Goal: Navigation & Orientation: Find specific page/section

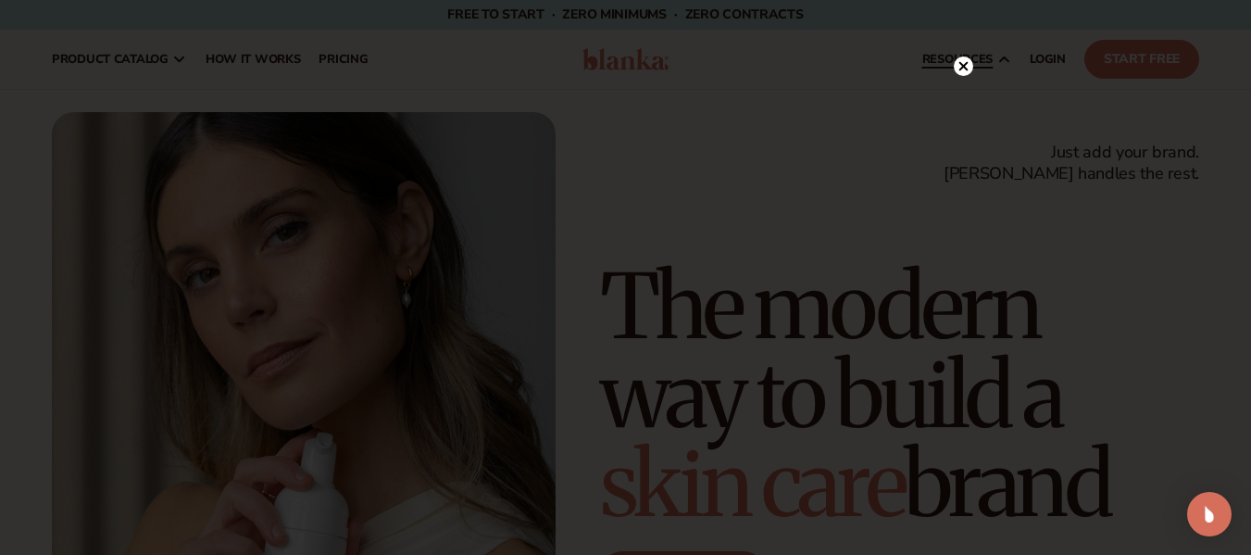
click at [961, 60] on circle at bounding box center [963, 65] width 19 height 19
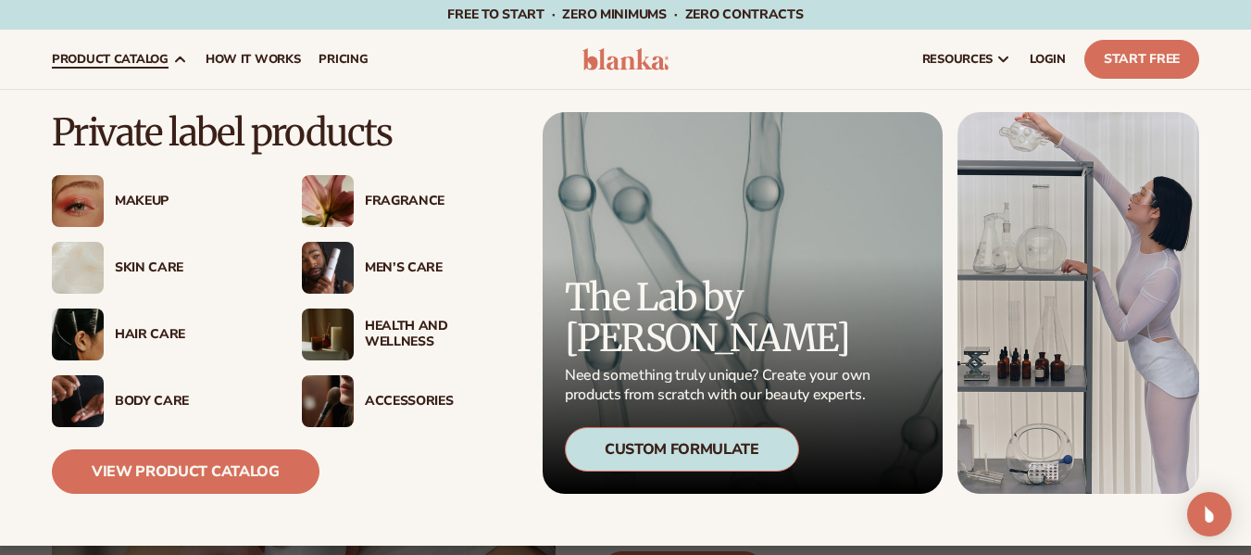
click at [331, 268] on img at bounding box center [328, 268] width 52 height 52
click at [360, 262] on div "Men’s Care" at bounding box center [434, 268] width 161 height 16
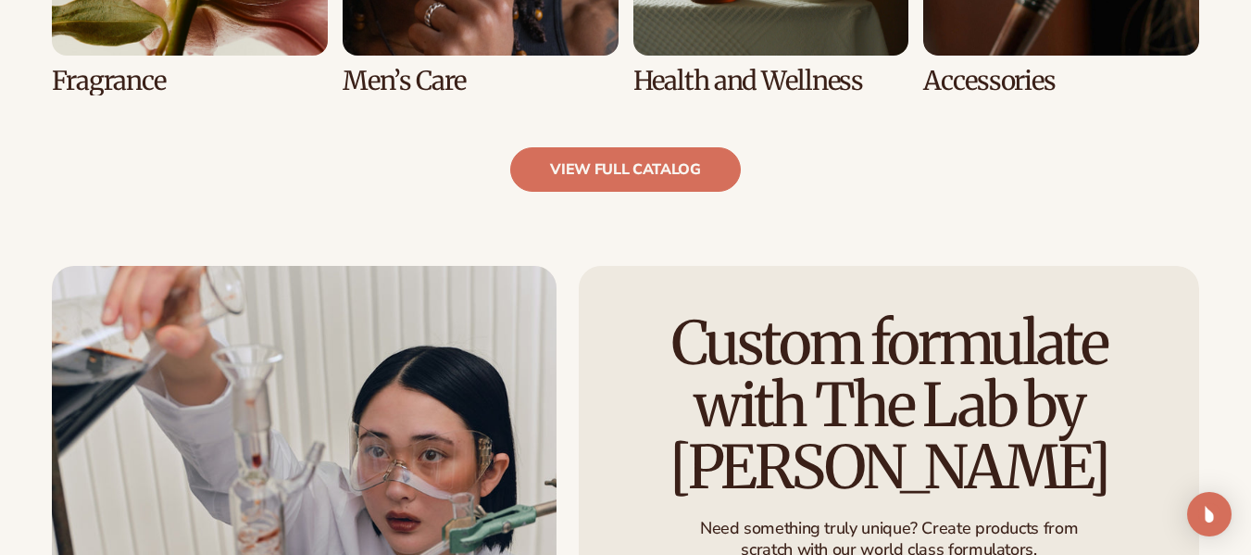
scroll to position [1952, 0]
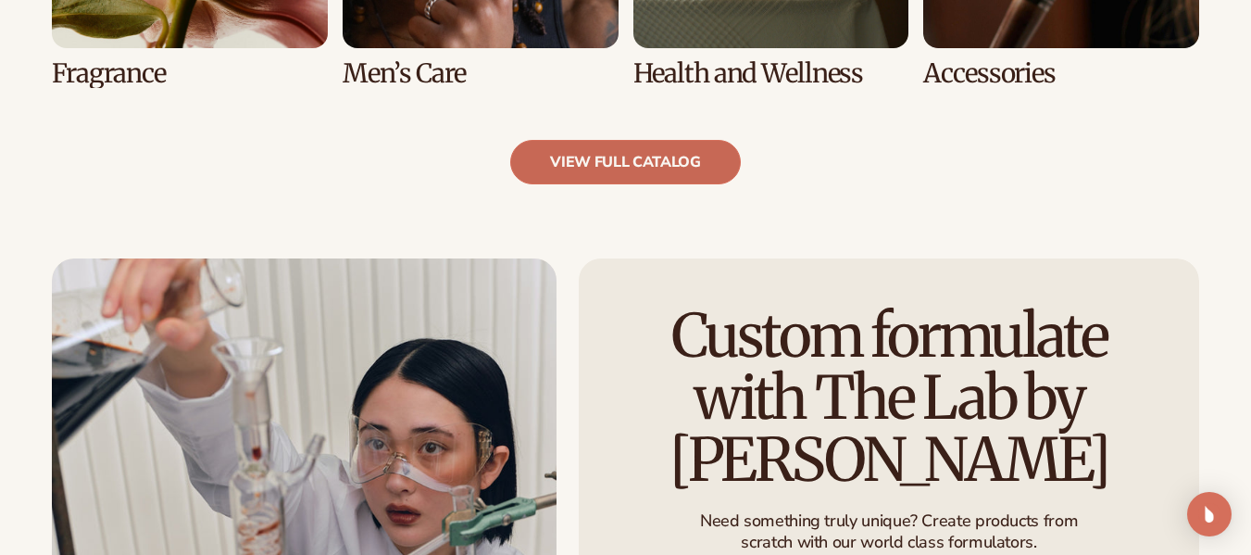
click at [604, 157] on link "view full catalog" at bounding box center [625, 162] width 231 height 44
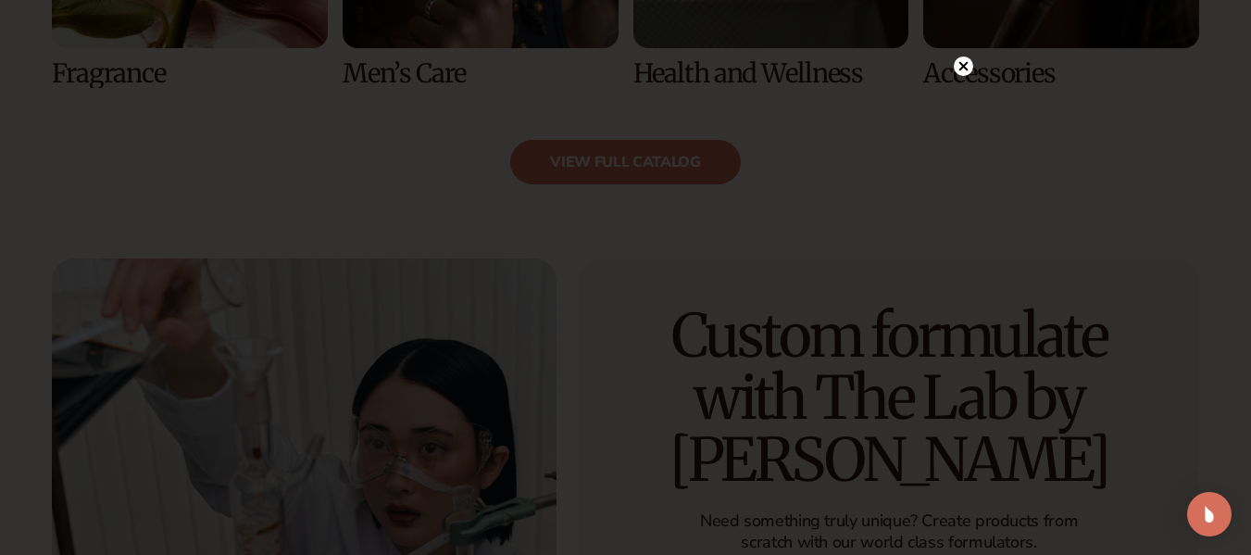
click at [961, 69] on icon at bounding box center [962, 66] width 9 height 9
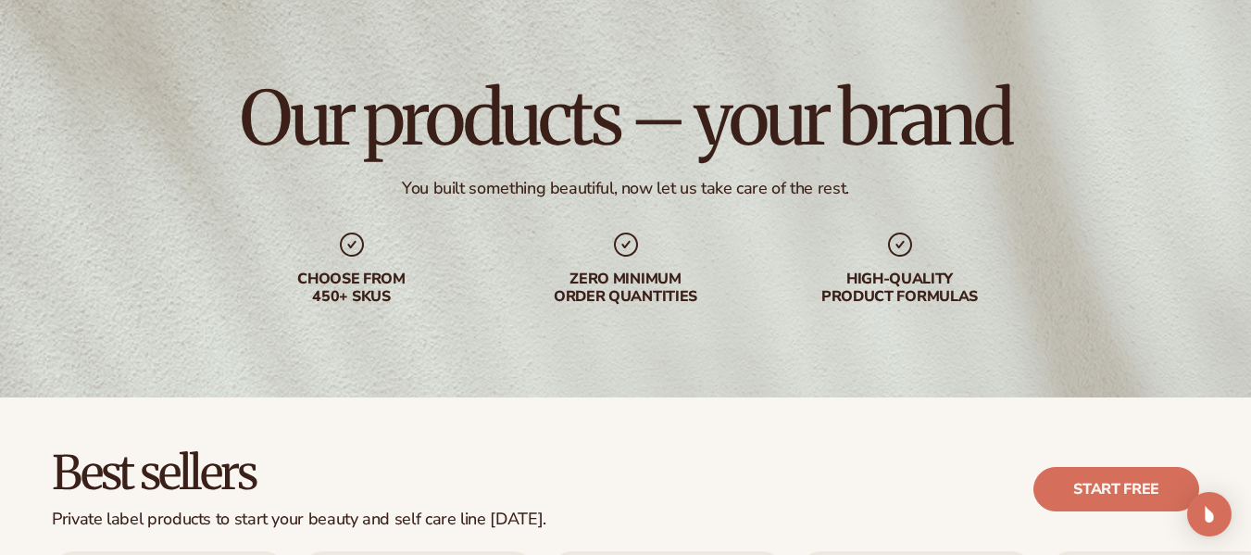
scroll to position [0, 0]
